Goal: Check status: Check status

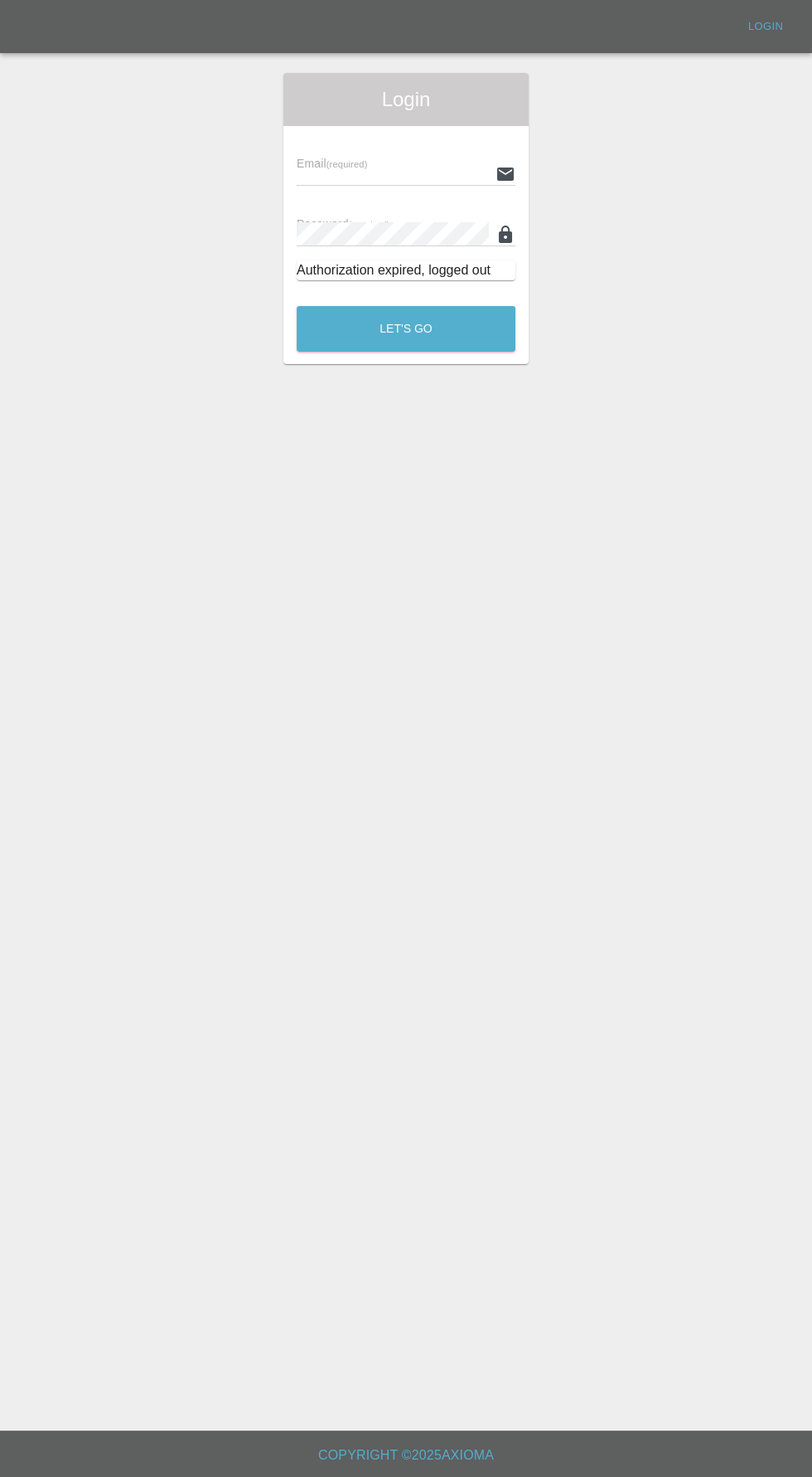
click at [344, 171] on input "text" at bounding box center [393, 173] width 192 height 24
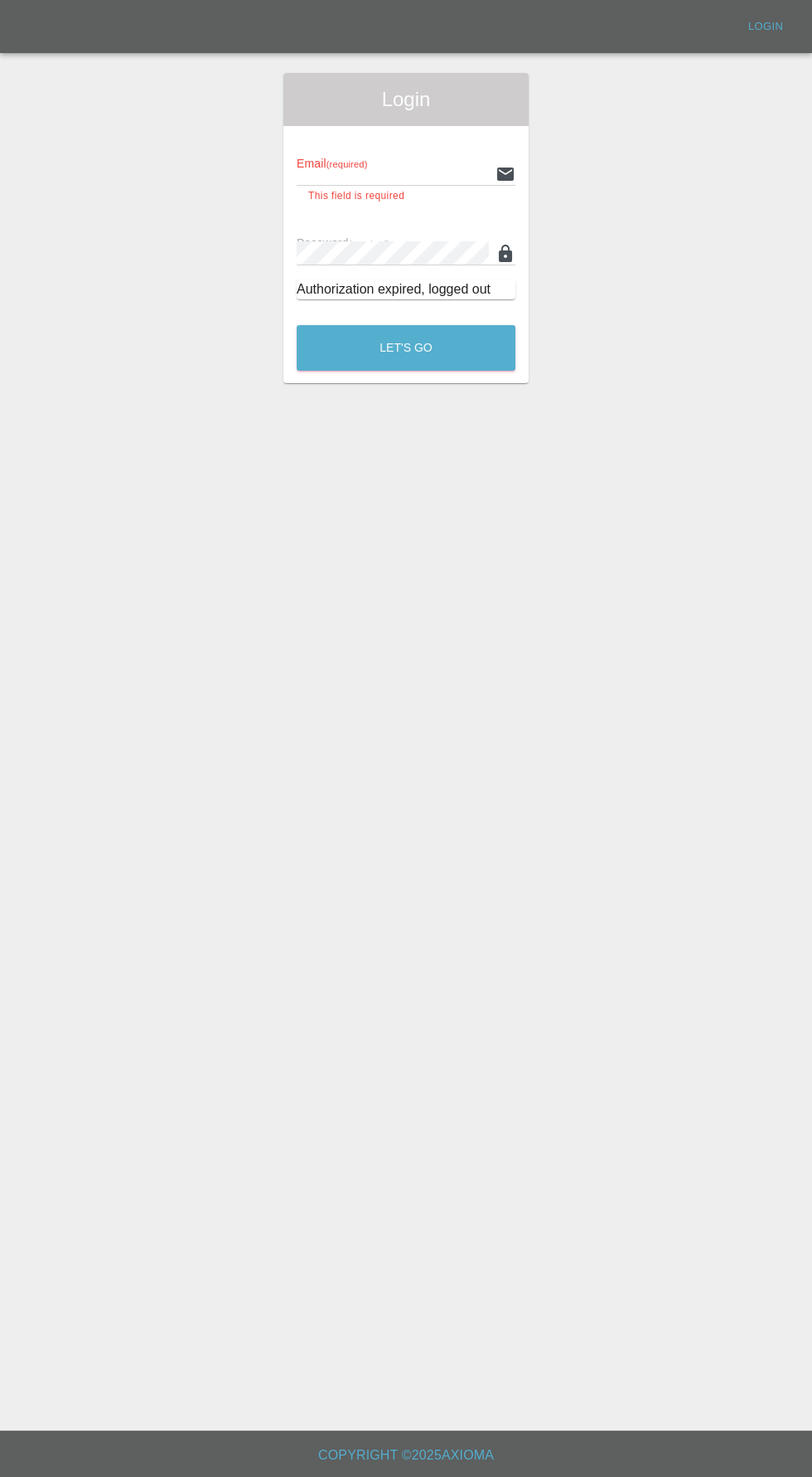
type input "[EMAIL_ADDRESS][DOMAIN_NAME]"
click at [297, 325] on button "Let's Go" at bounding box center [406, 348] width 219 height 45
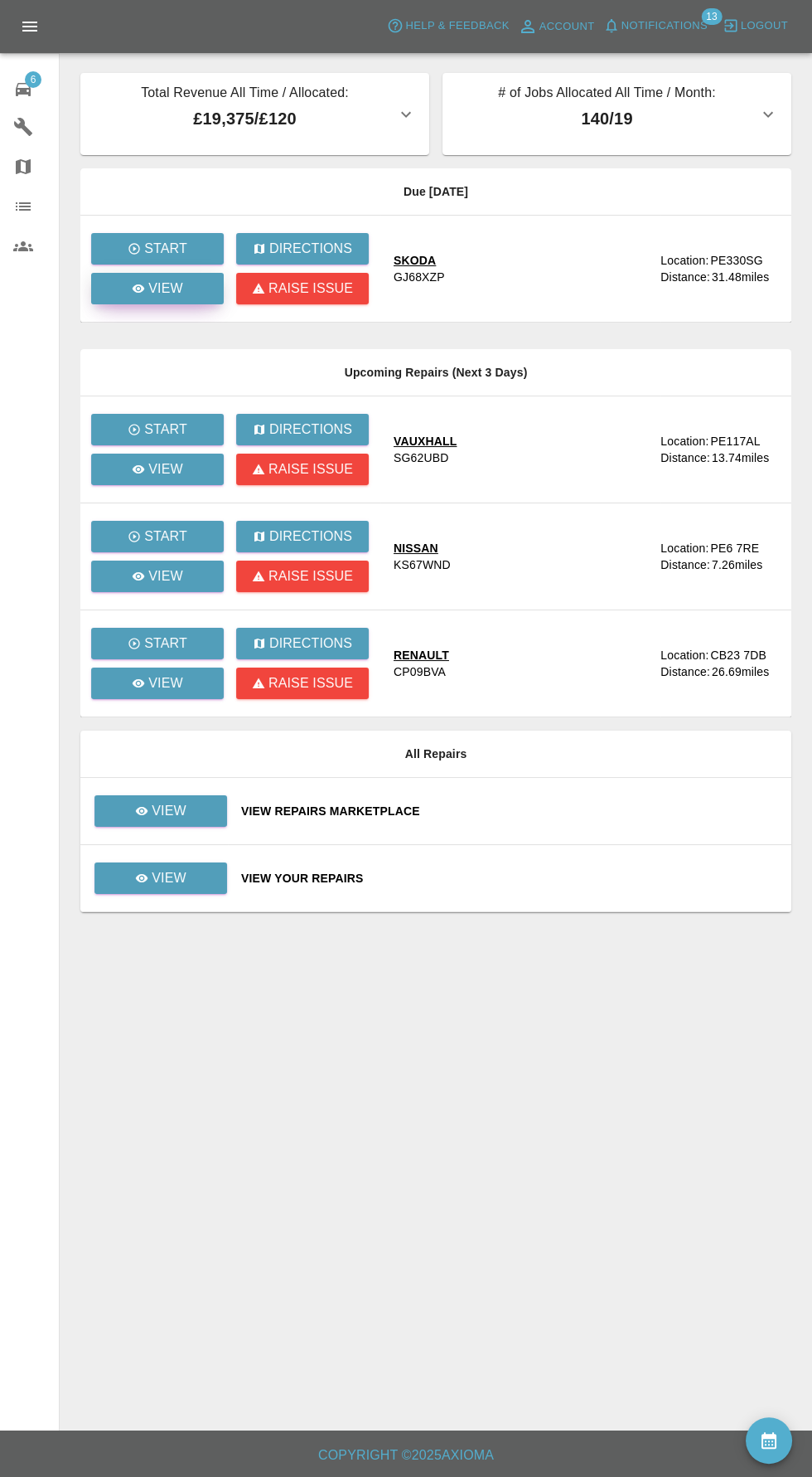
click at [149, 296] on div "View" at bounding box center [157, 289] width 51 height 20
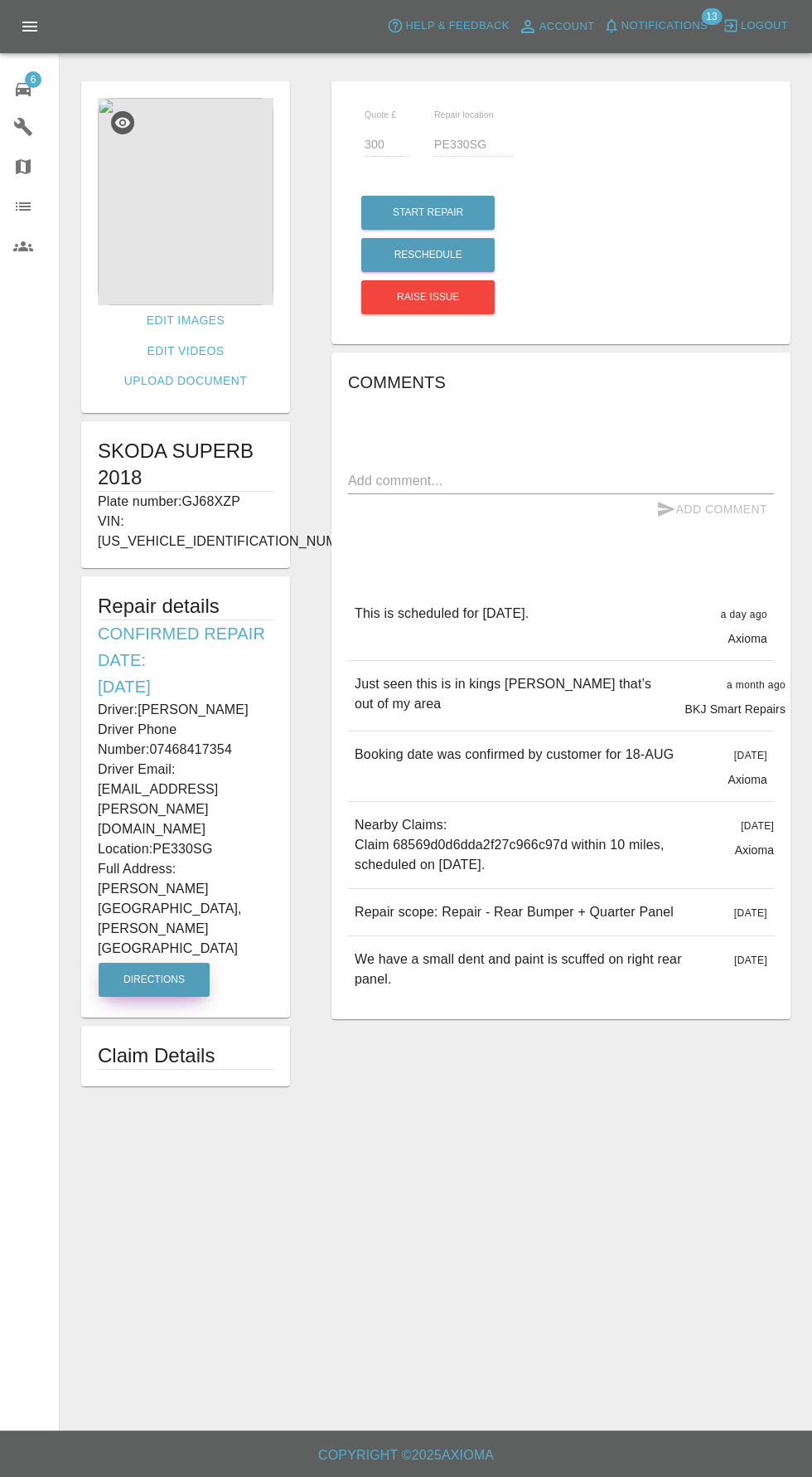
click at [127, 963] on button "Directions" at bounding box center [154, 980] width 111 height 34
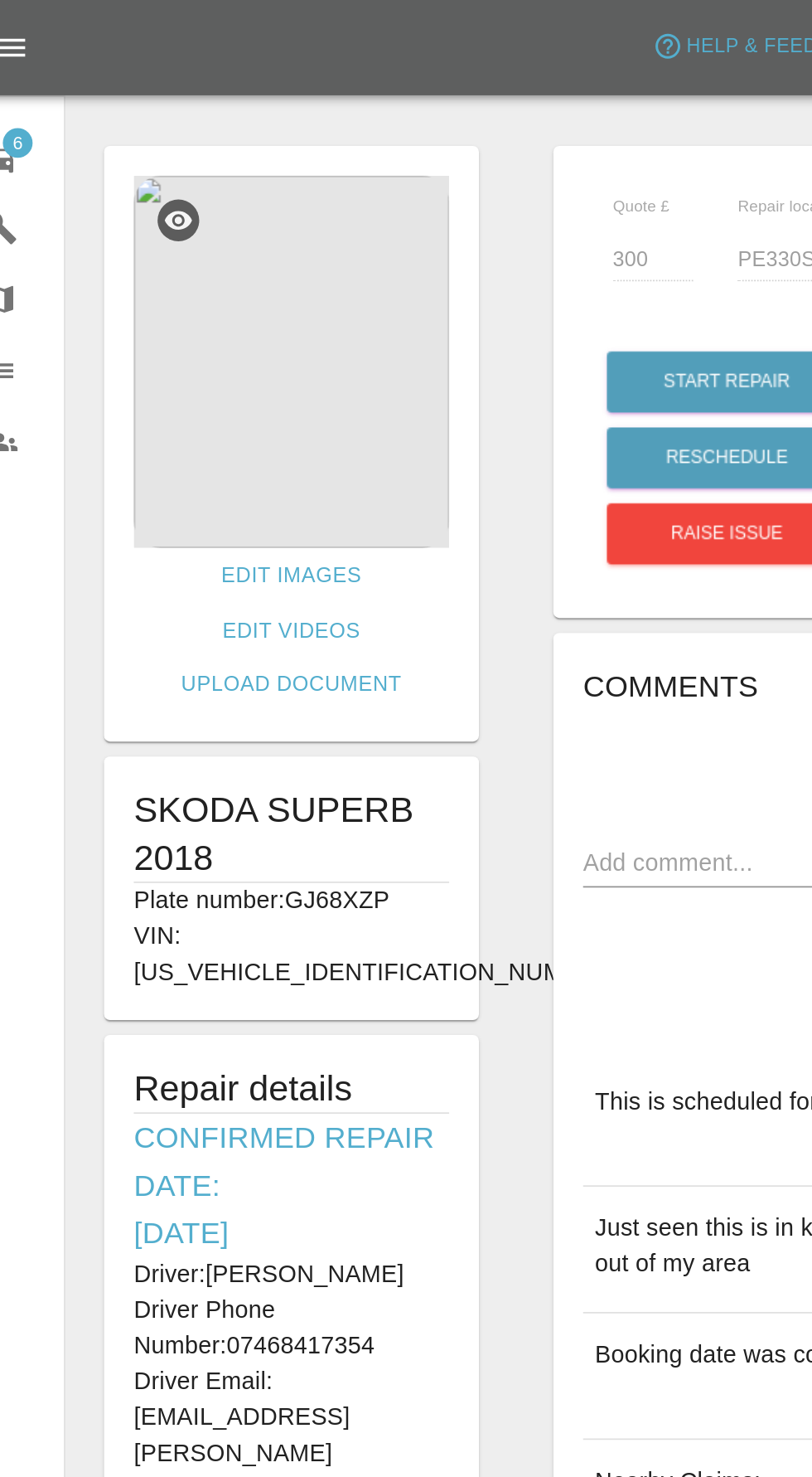
click at [156, 235] on img at bounding box center [185, 201] width 176 height 208
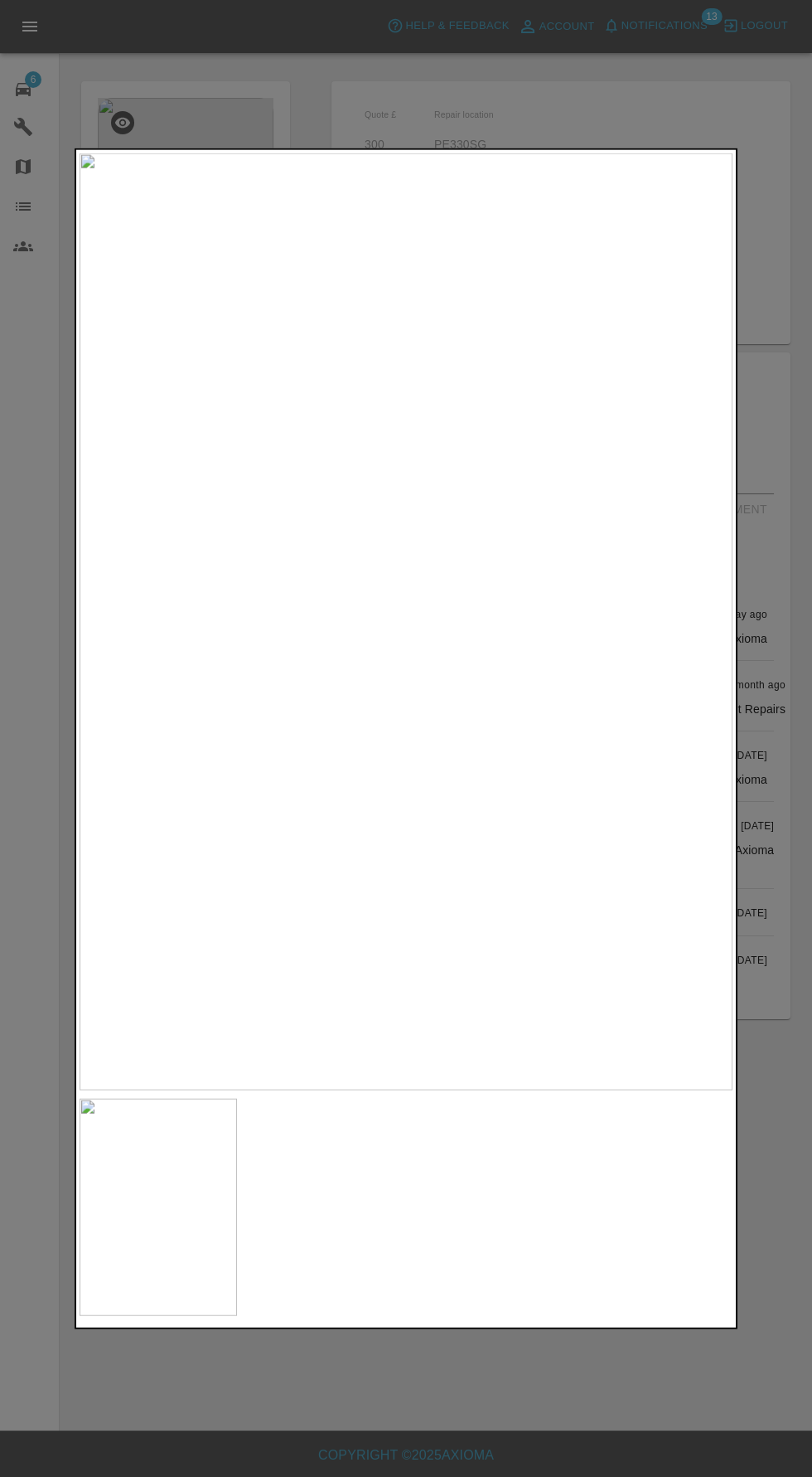
click at [307, 1476] on div at bounding box center [406, 738] width 812 height 1477
